Goal: Task Accomplishment & Management: Manage account settings

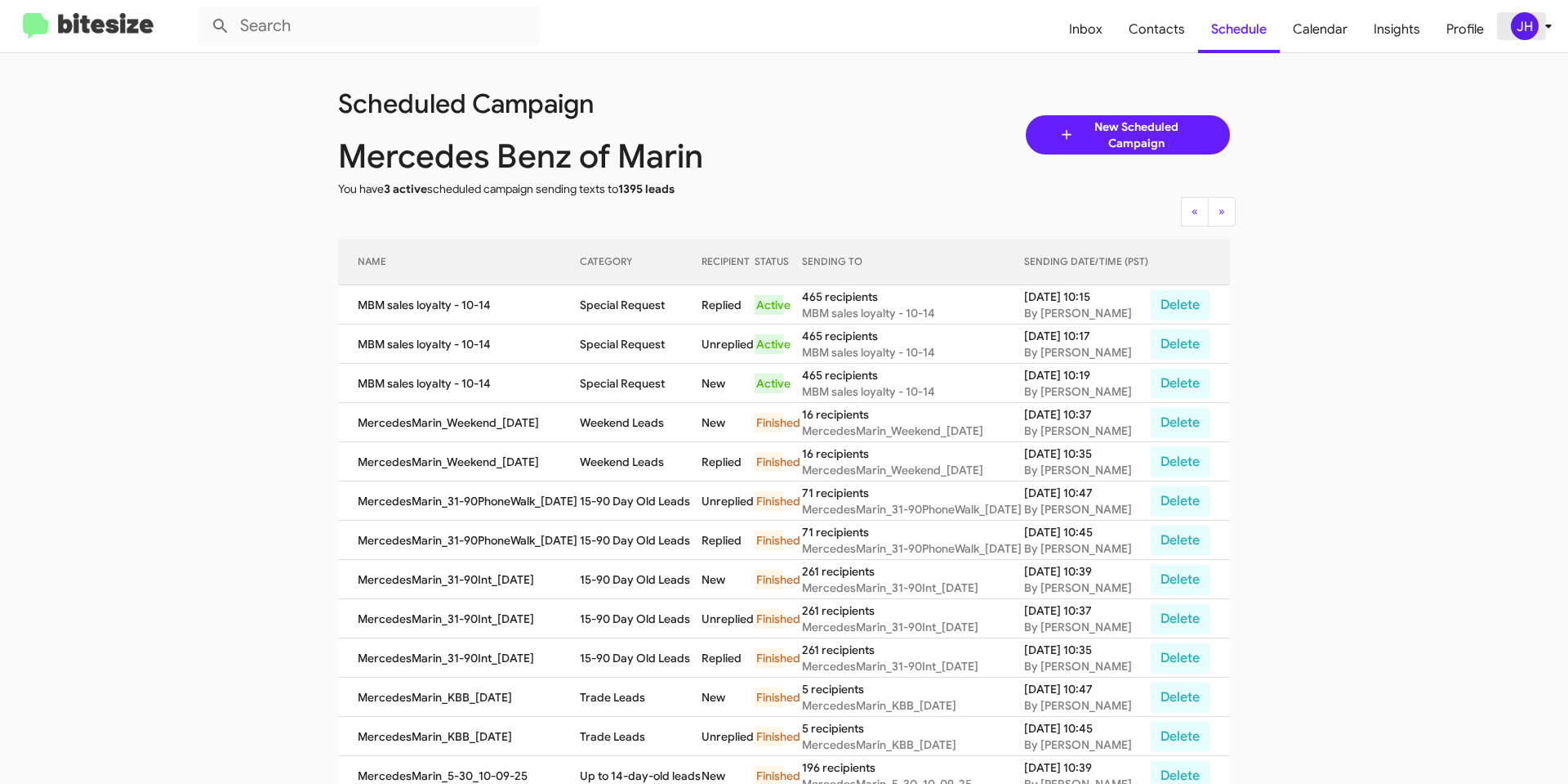
click at [1536, 37] on span "JH" at bounding box center [1534, 26] width 49 height 28
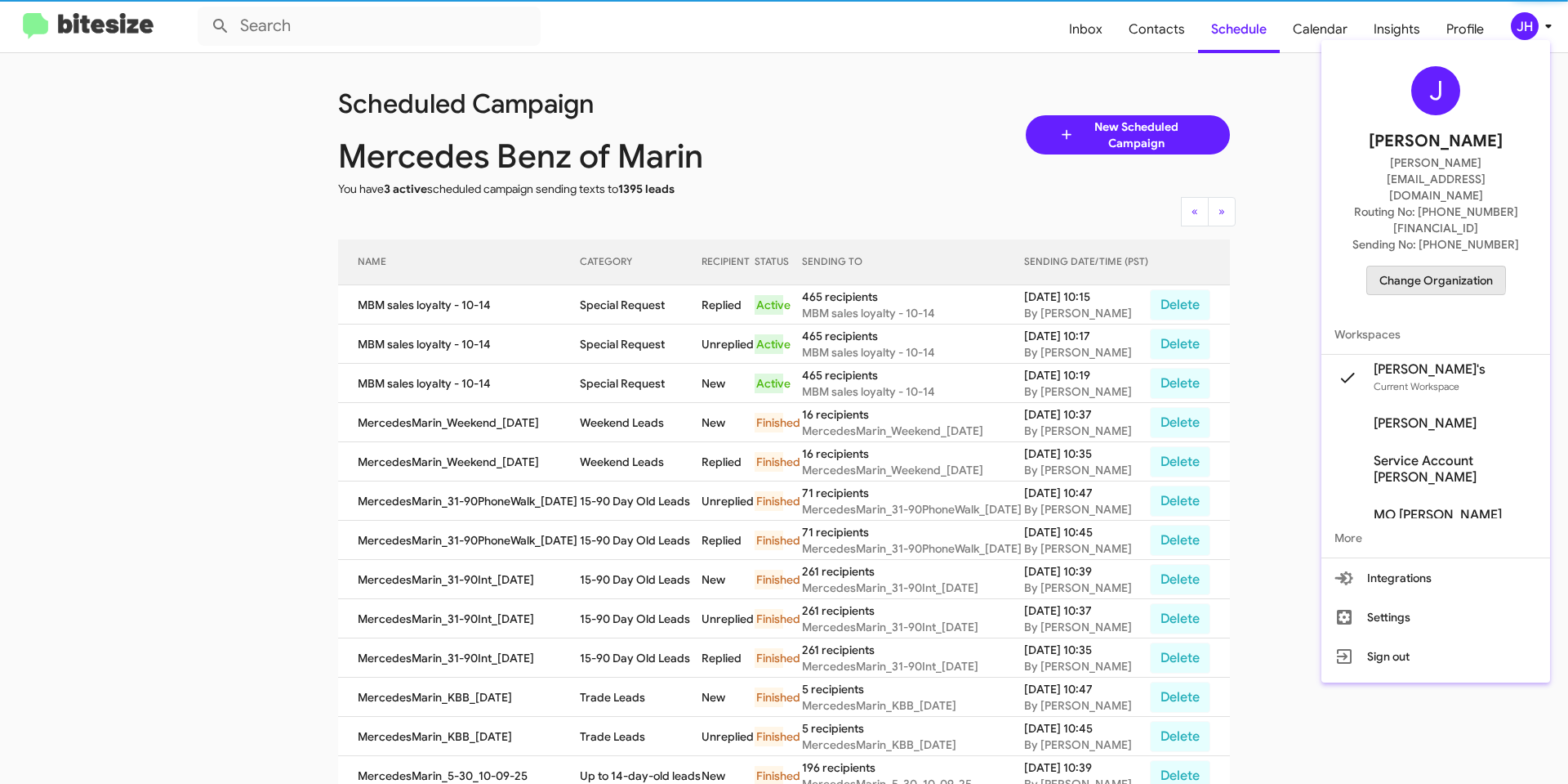
click at [1419, 267] on span "Change Organization" at bounding box center [1436, 280] width 113 height 28
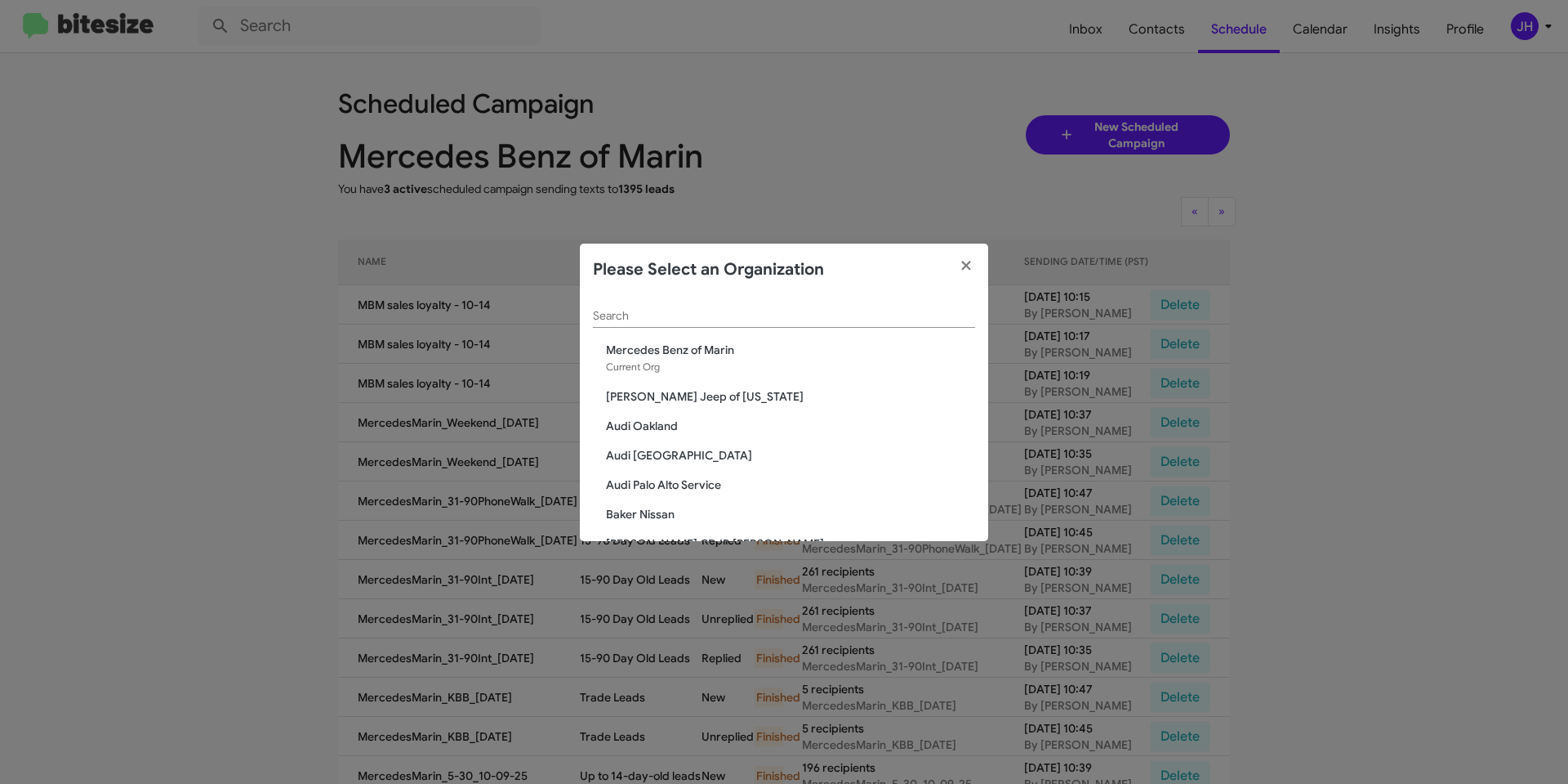
click at [681, 296] on div "Search" at bounding box center [784, 312] width 382 height 32
type input "mar"
click at [700, 427] on span "Marin Luxury Cars" at bounding box center [791, 425] width 369 height 16
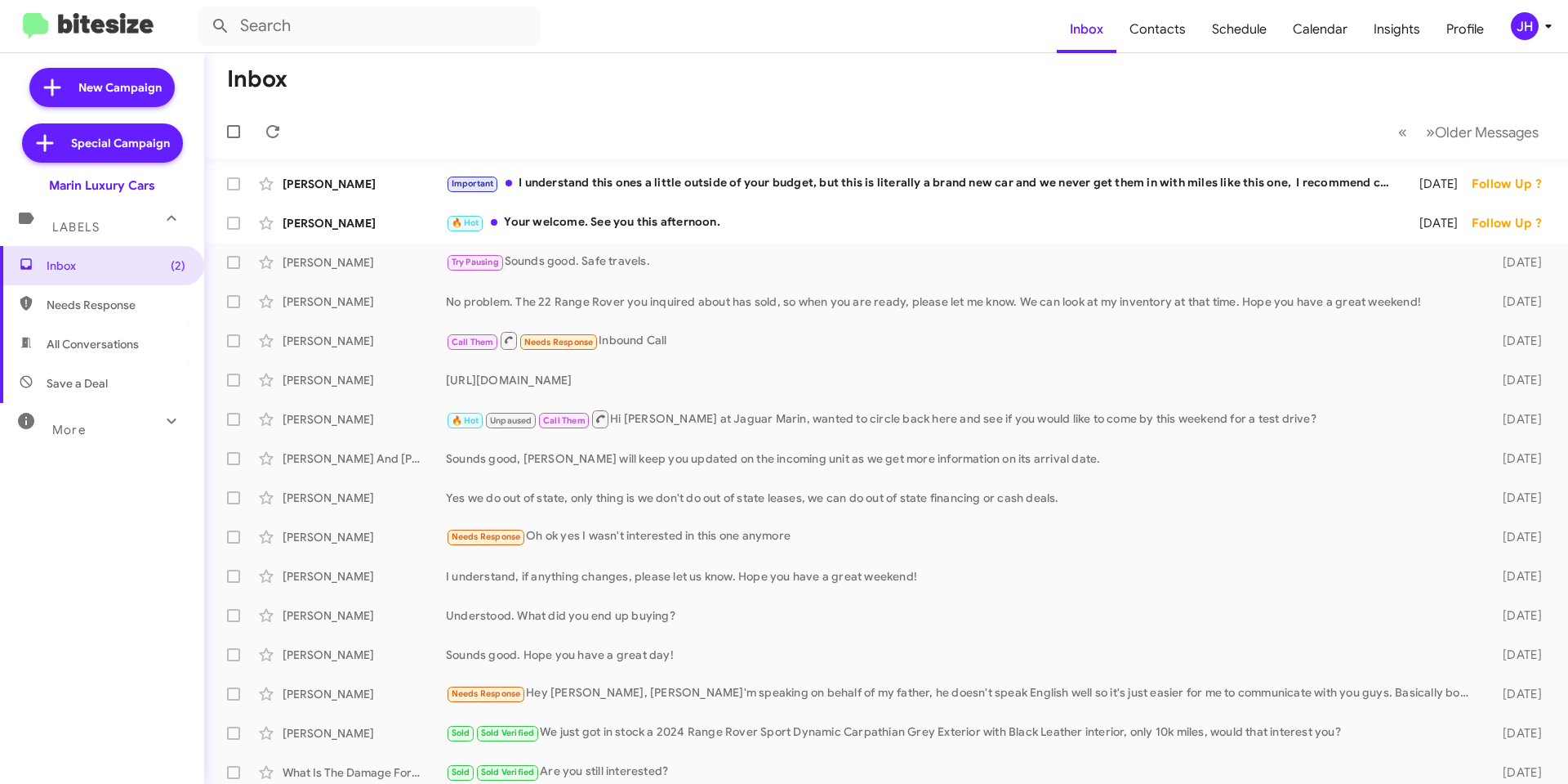
click at [1534, 32] on div "JH" at bounding box center [1524, 26] width 28 height 28
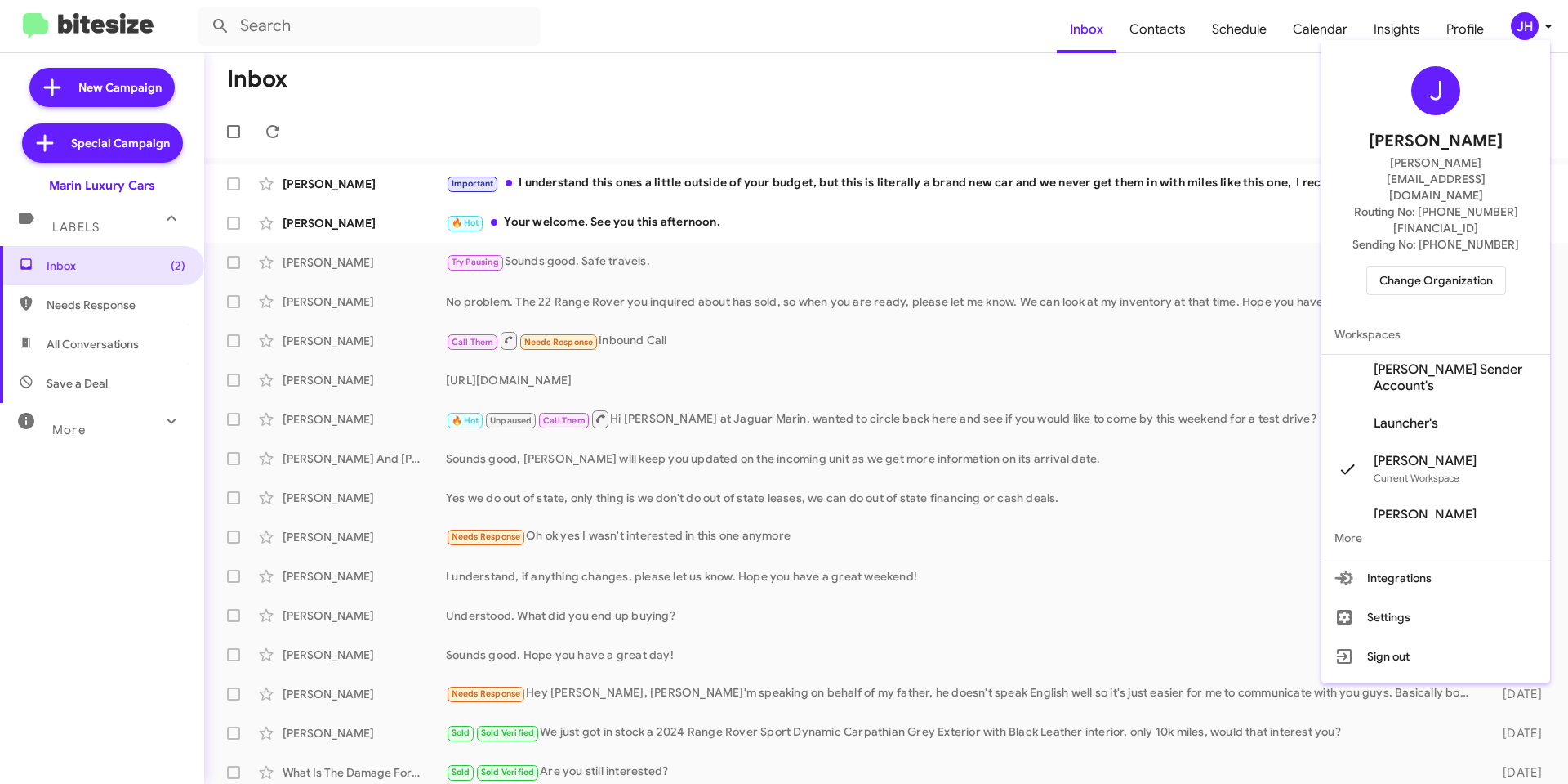
click at [1455, 361] on span "Marin Luxury Sender Account's" at bounding box center [1455, 377] width 163 height 33
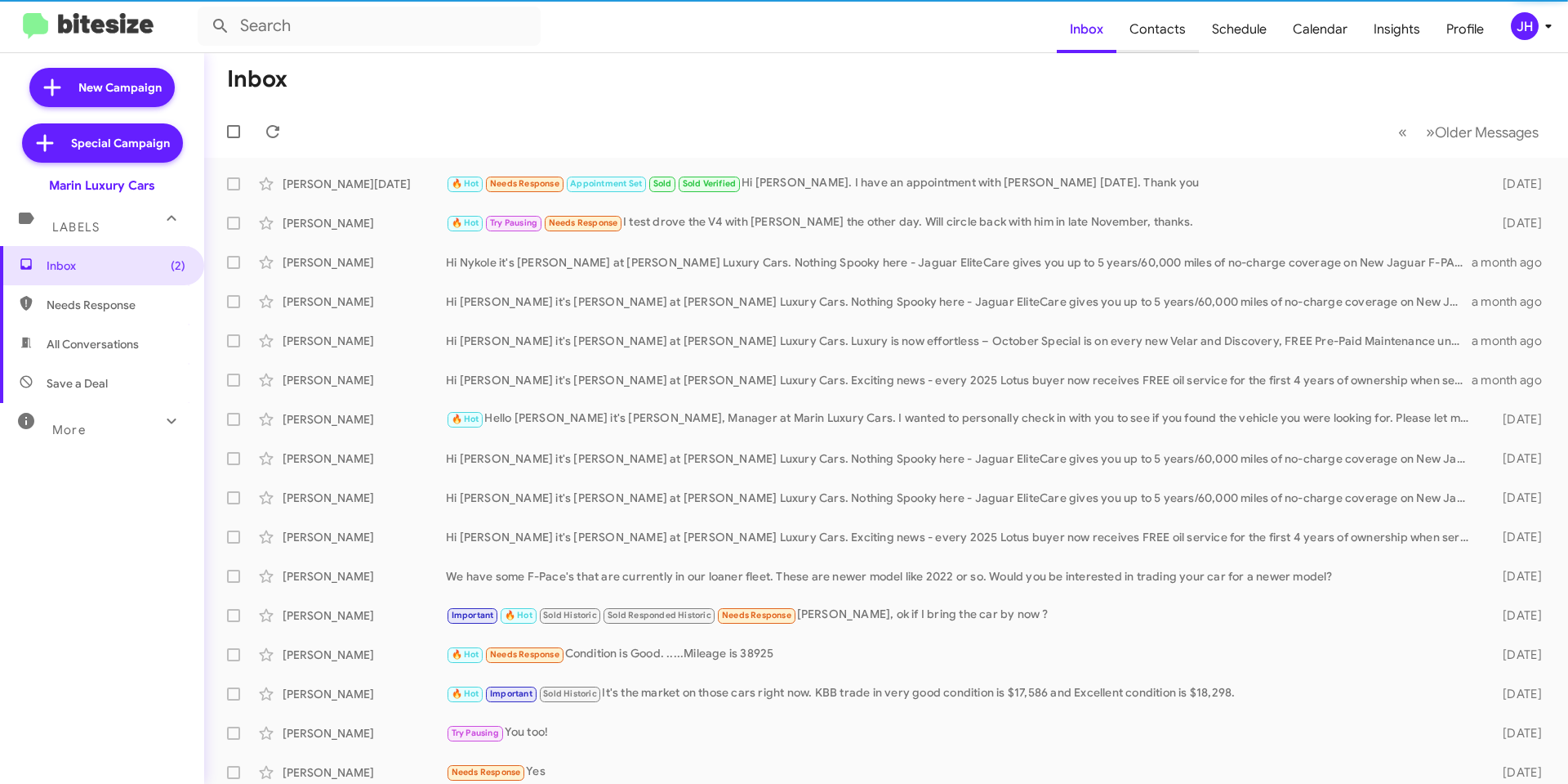
click at [1156, 35] on span "Contacts" at bounding box center [1158, 29] width 83 height 47
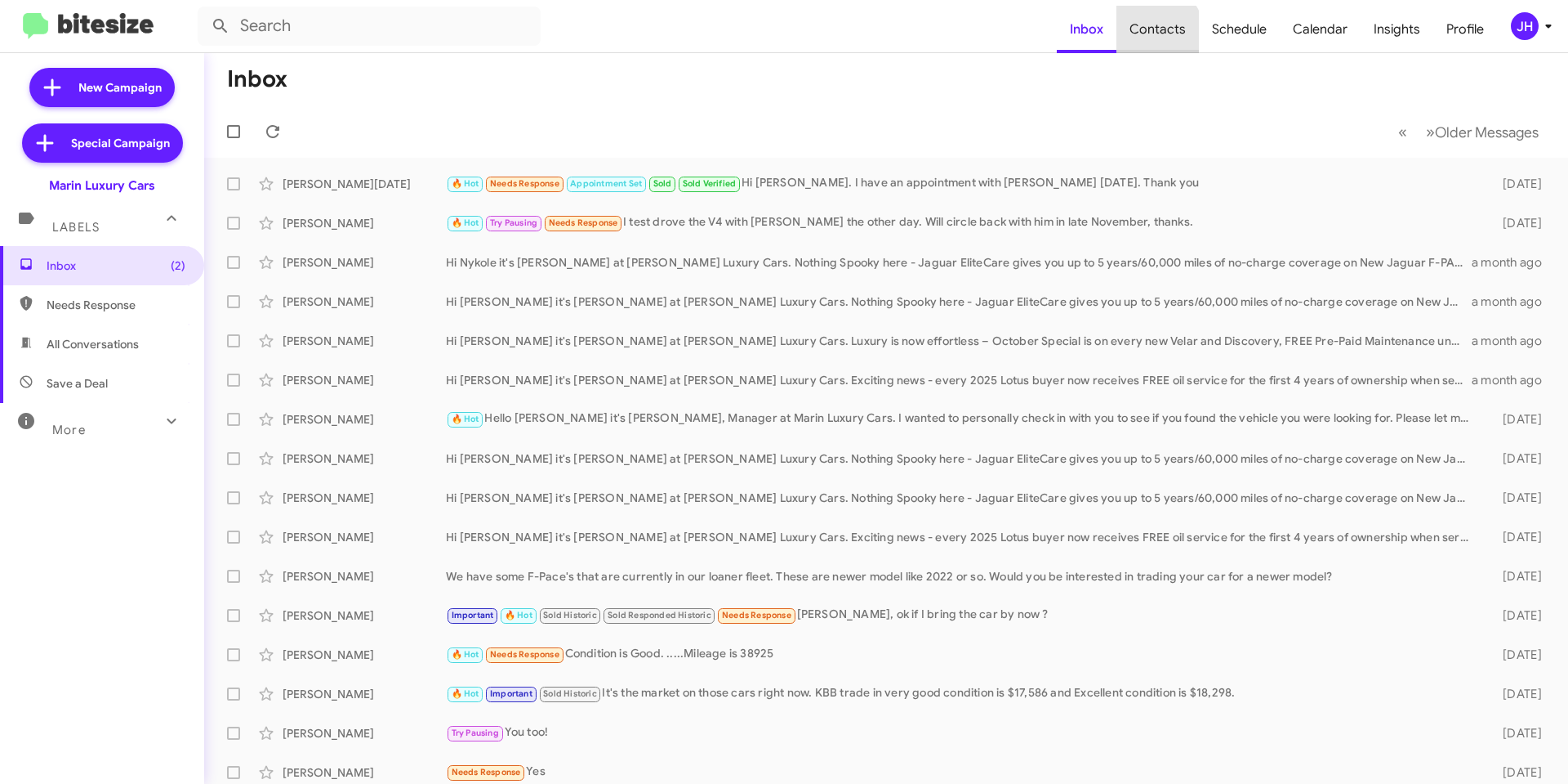
type input "in:groups"
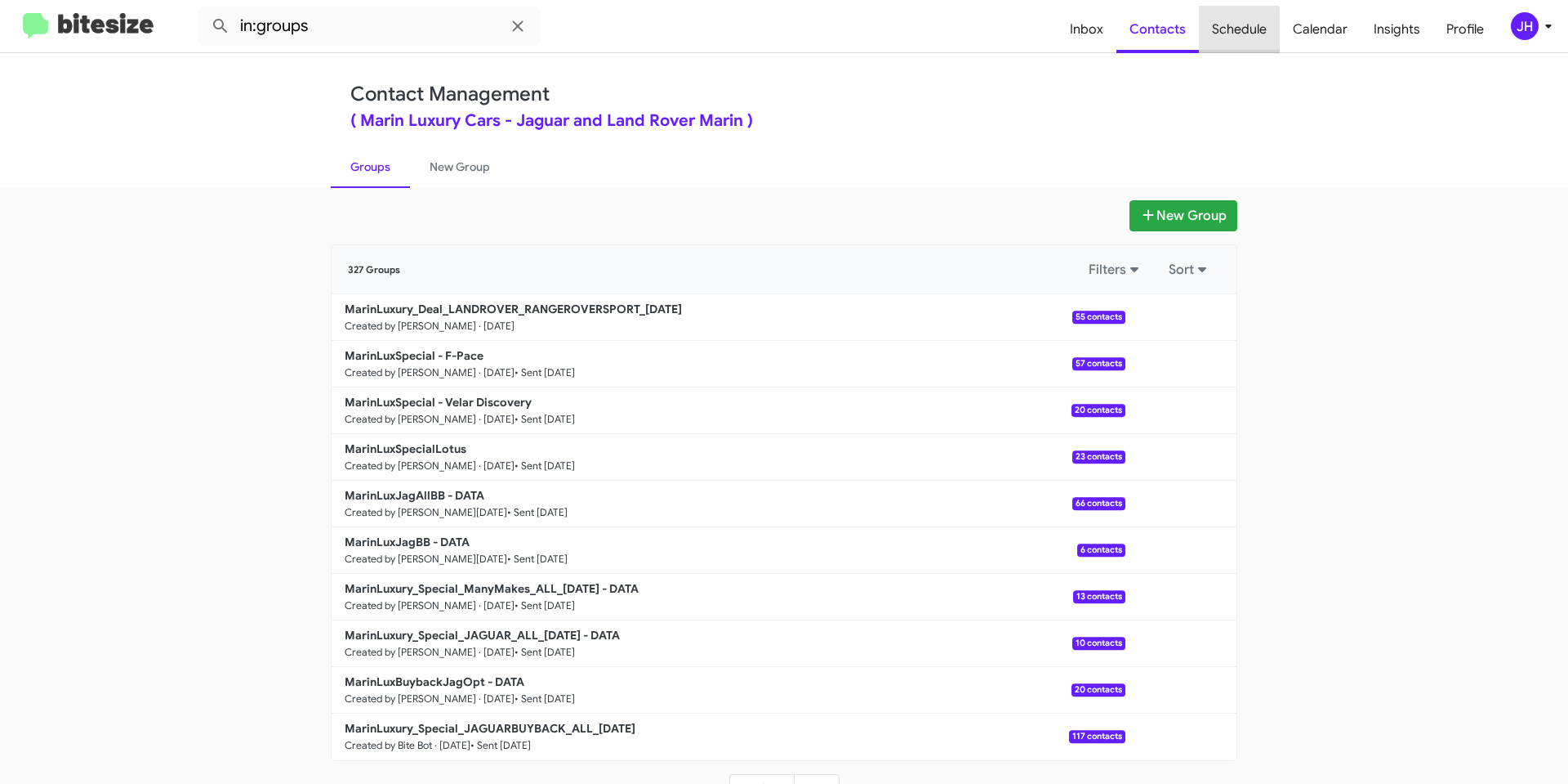
click at [1228, 32] on span "Schedule" at bounding box center [1239, 29] width 81 height 47
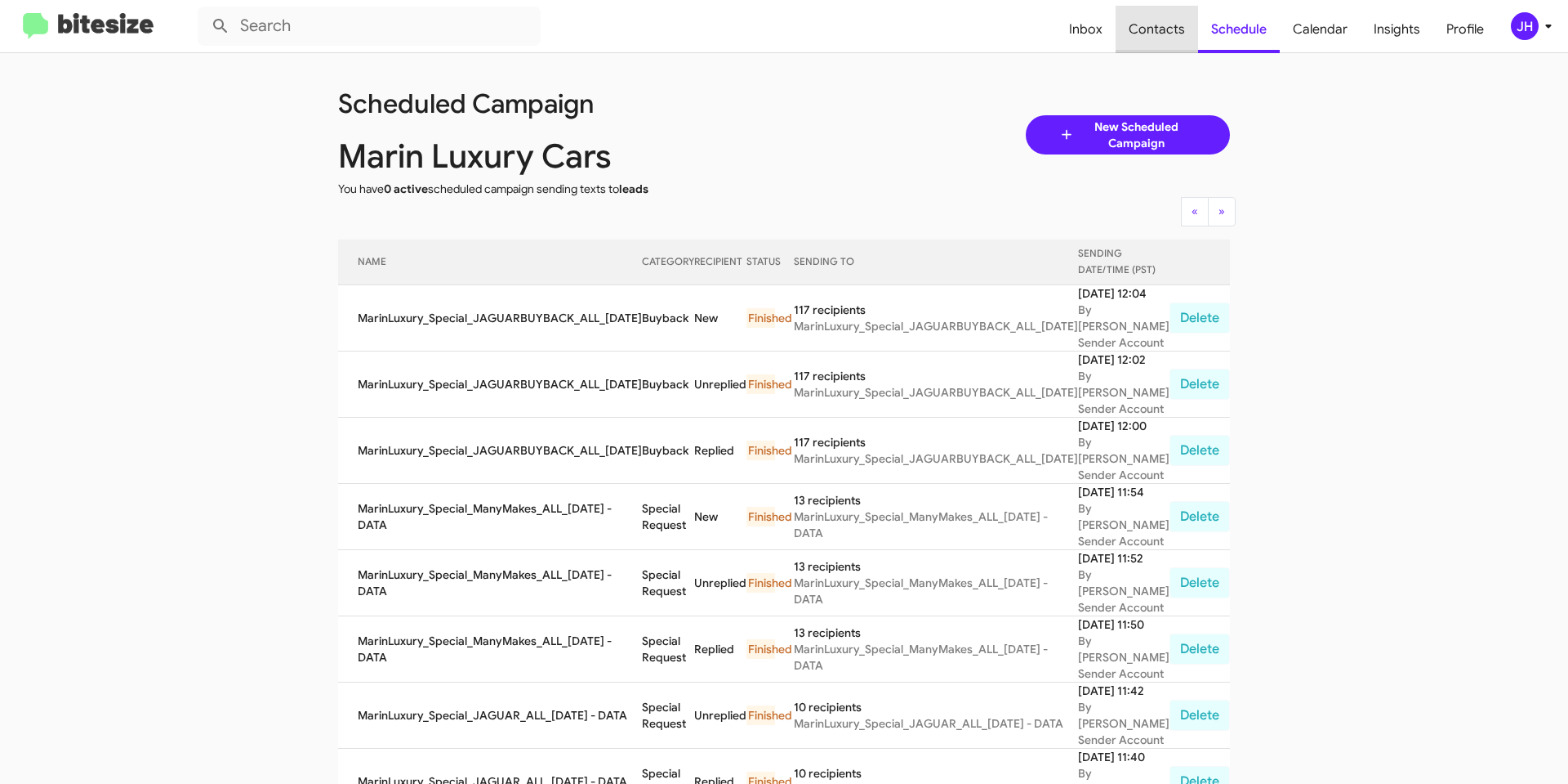
click at [1173, 32] on span "Contacts" at bounding box center [1157, 29] width 83 height 47
type input "in:groups"
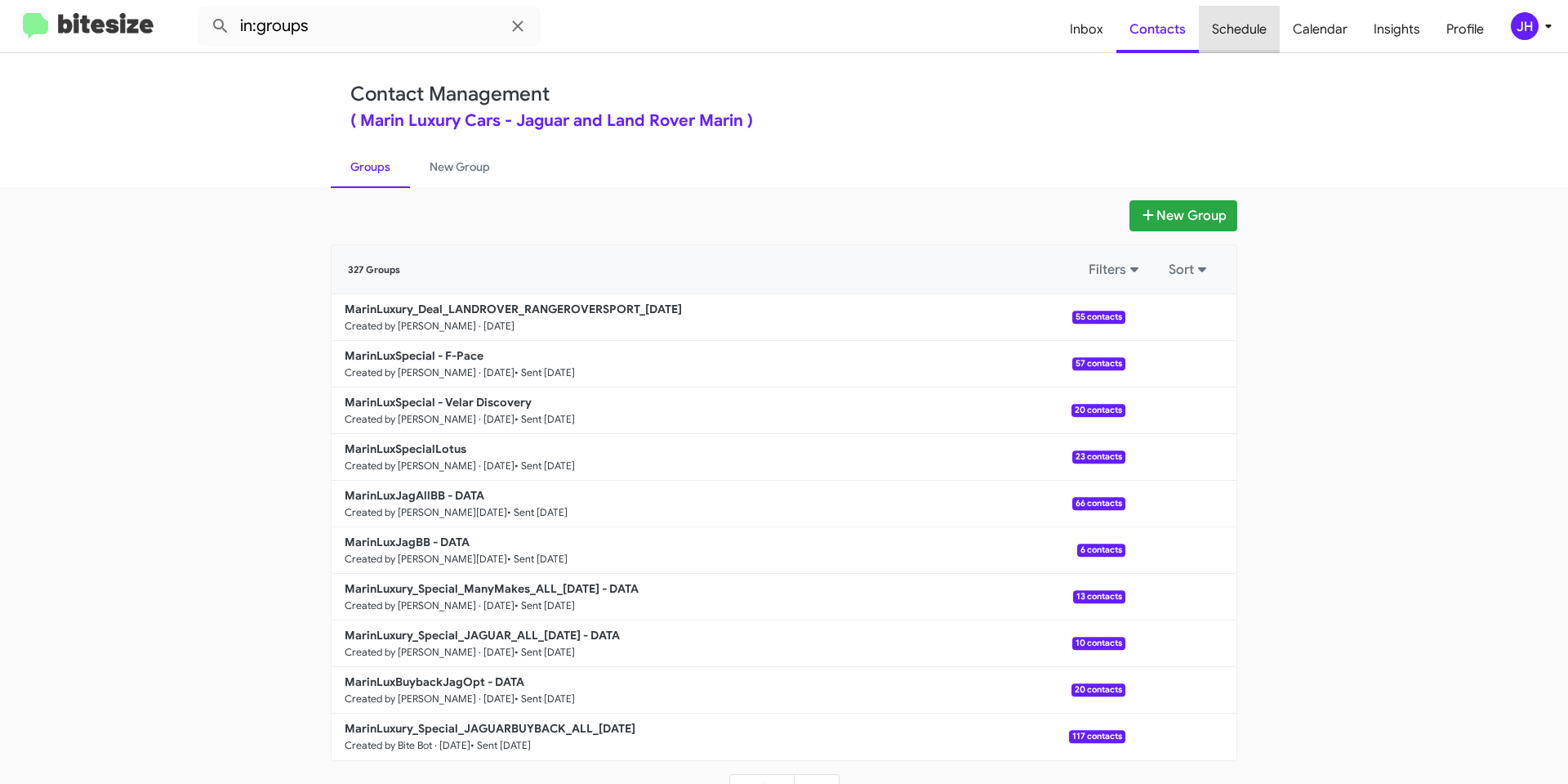
click at [1238, 37] on span "Schedule" at bounding box center [1239, 29] width 81 height 47
